Goal: Use online tool/utility: Utilize a website feature to perform a specific function

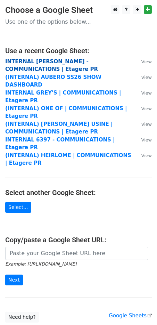
click at [53, 63] on strong "INTERNAL COLLEEN ALLEN - COMMUNICATIONS | Etagere PR" at bounding box center [51, 65] width 93 height 14
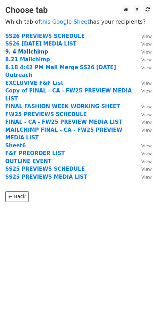
click at [24, 52] on strong "9. 4 Mailchimp" at bounding box center [26, 52] width 43 height 6
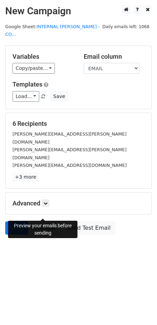
click at [46, 221] on link "Preview" at bounding box center [45, 227] width 31 height 13
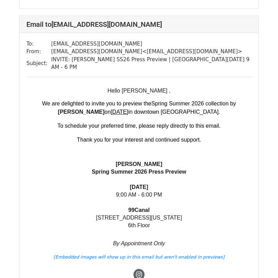
scroll to position [924, 0]
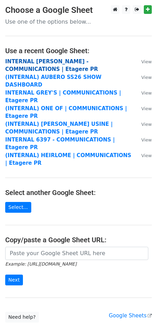
click at [33, 63] on strong "INTERNAL [PERSON_NAME] - COMMUNICATIONS | Etagere PR" at bounding box center [51, 65] width 93 height 14
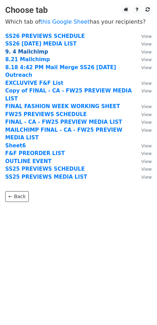
click at [23, 50] on strong "9. 4 Mailchimp" at bounding box center [26, 52] width 43 height 6
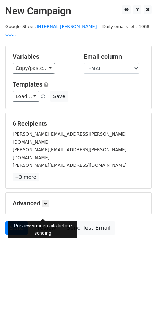
click at [46, 221] on link "Preview" at bounding box center [45, 227] width 31 height 13
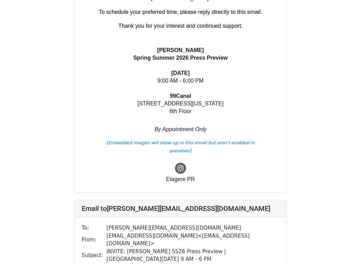
scroll to position [1678, 0]
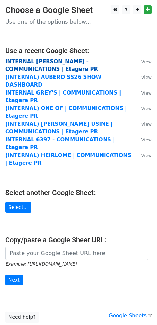
click at [26, 62] on strong "INTERNAL [PERSON_NAME] - COMMUNICATIONS | Etagere PR" at bounding box center [51, 65] width 93 height 14
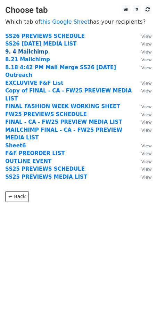
click at [22, 51] on strong "9. 4 Mailchimp" at bounding box center [26, 52] width 43 height 6
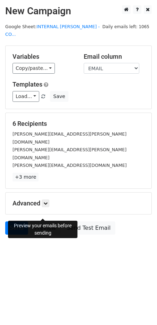
click at [37, 221] on link "Preview" at bounding box center [45, 227] width 31 height 13
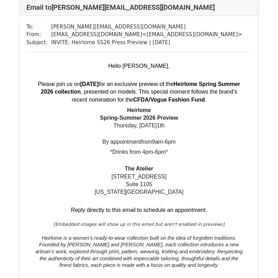
scroll to position [745, 0]
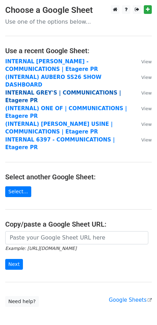
click at [44, 90] on strong "INTERNAL GREY'S | COMMUNICATIONS | Etagere PR" at bounding box center [63, 97] width 116 height 14
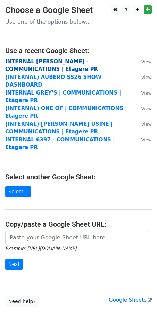
click at [35, 63] on strong "INTERNAL COLLEEN ALLEN - COMMUNICATIONS | Etagere PR" at bounding box center [51, 65] width 93 height 14
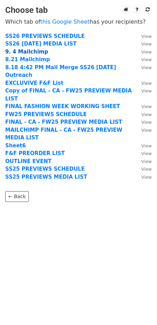
click at [15, 53] on strong "9. 4 Mailchimp" at bounding box center [26, 52] width 43 height 6
